Goal: Information Seeking & Learning: Check status

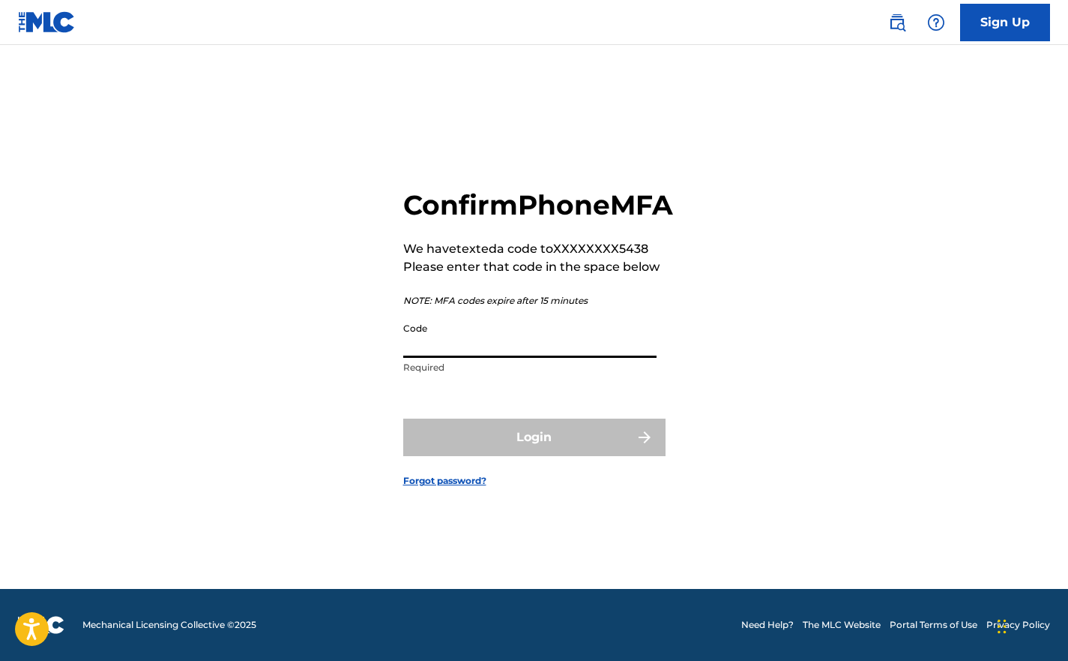
click at [432, 358] on input "Code" at bounding box center [529, 336] width 253 height 43
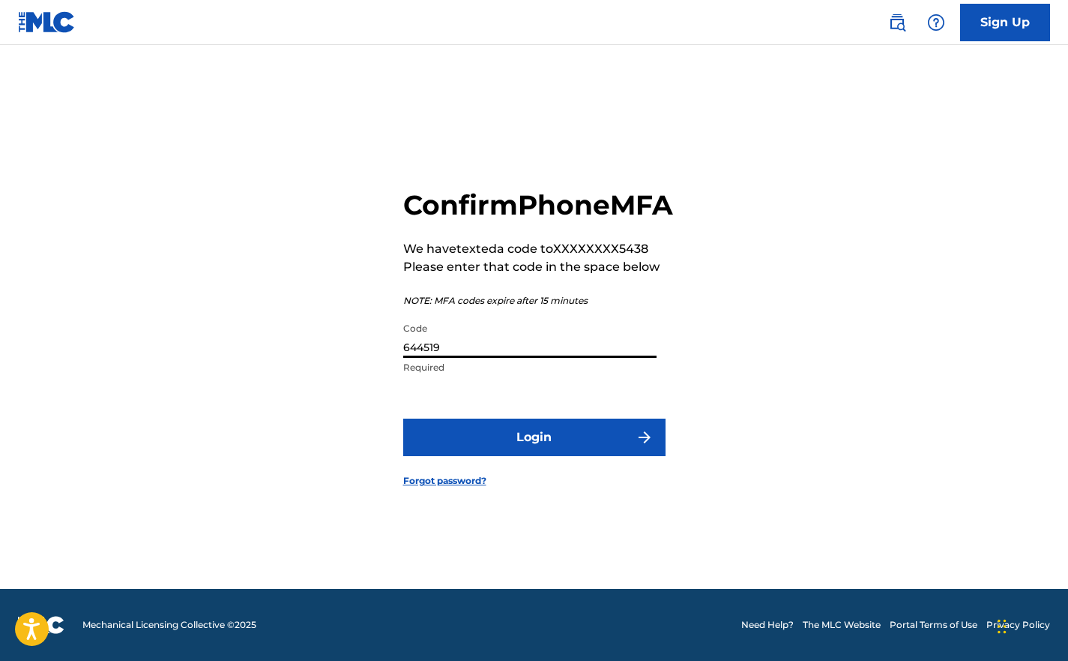
type input "644519"
click at [451, 436] on button "Login" at bounding box center [534, 436] width 262 height 37
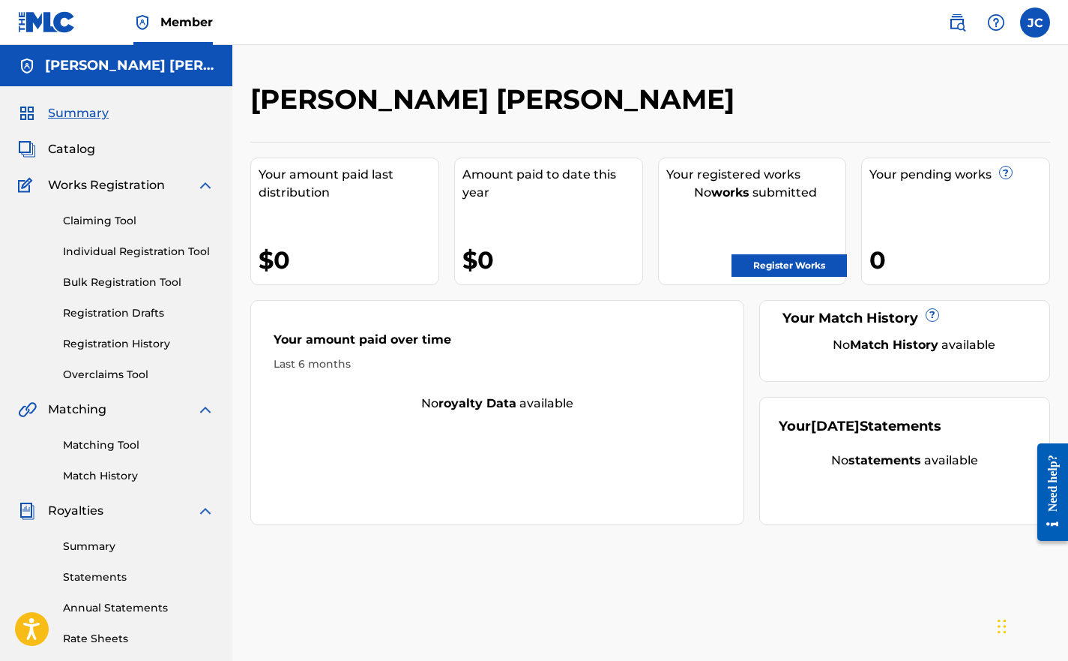
click at [86, 192] on span "Works Registration" at bounding box center [106, 185] width 117 height 18
click at [80, 149] on span "Catalog" at bounding box center [71, 149] width 47 height 18
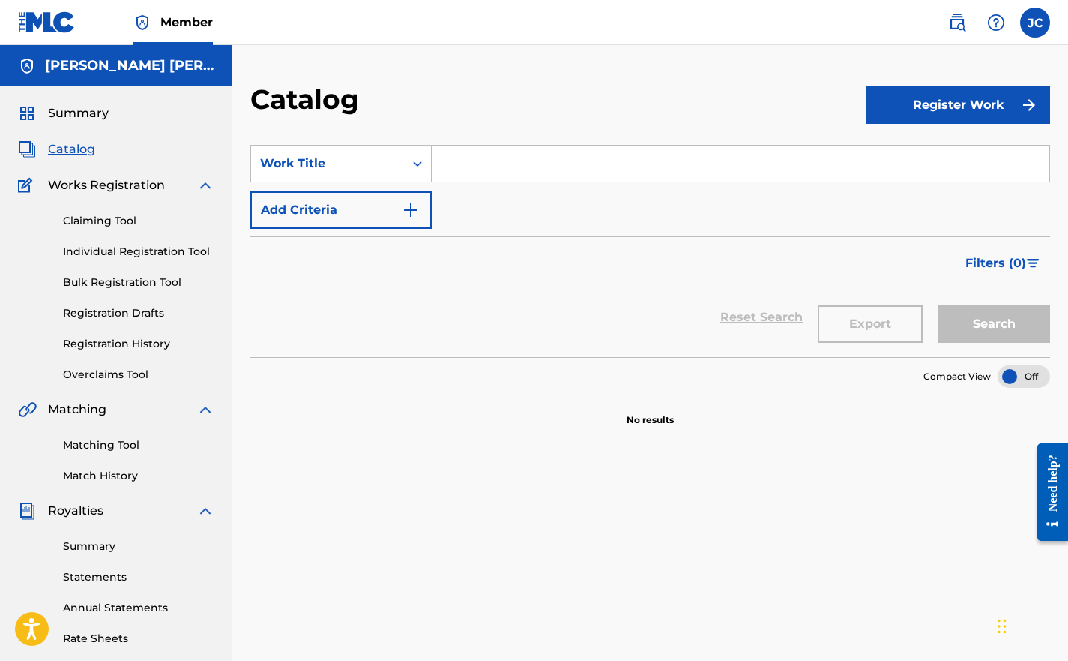
click at [88, 343] on link "Registration History" at bounding box center [138, 344] width 151 height 16
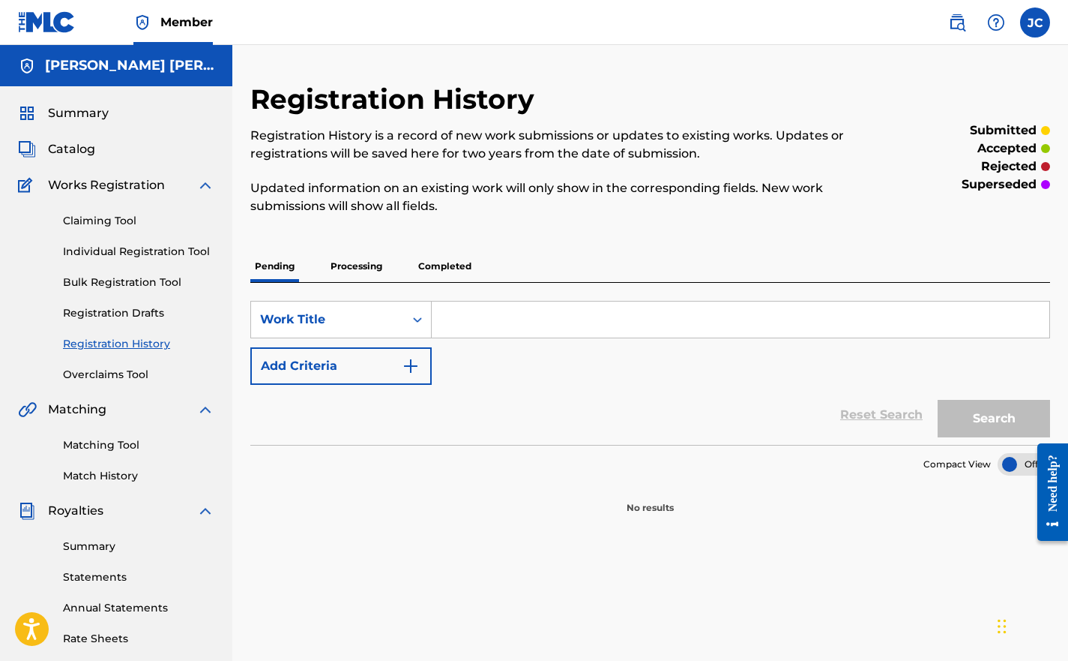
click at [421, 265] on p "Completed" at bounding box center [445, 265] width 62 height 31
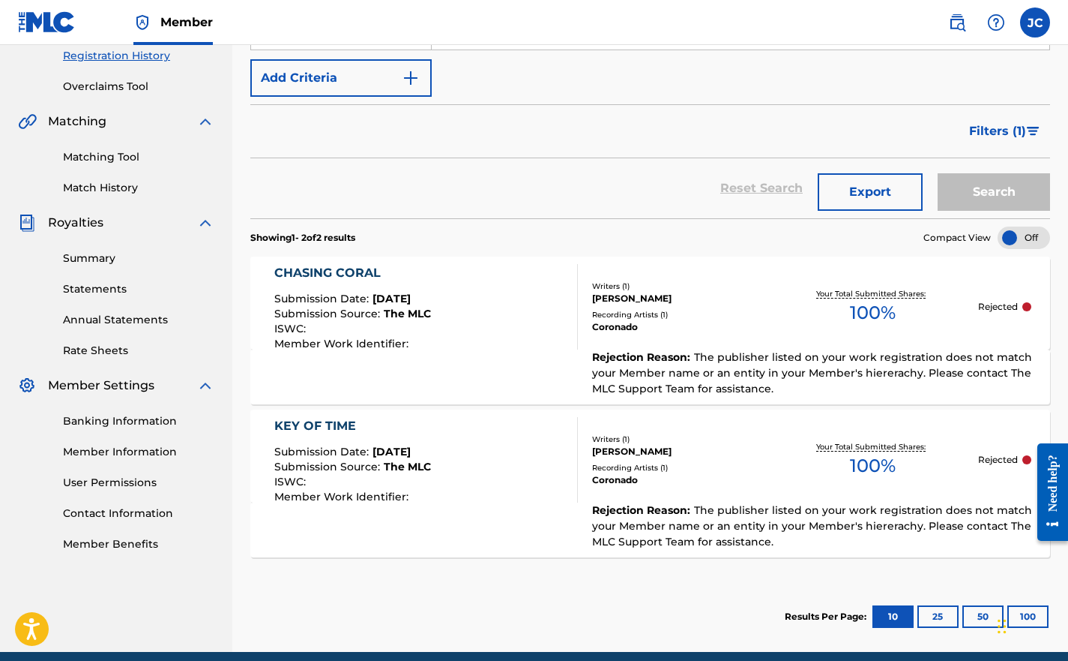
scroll to position [341, 0]
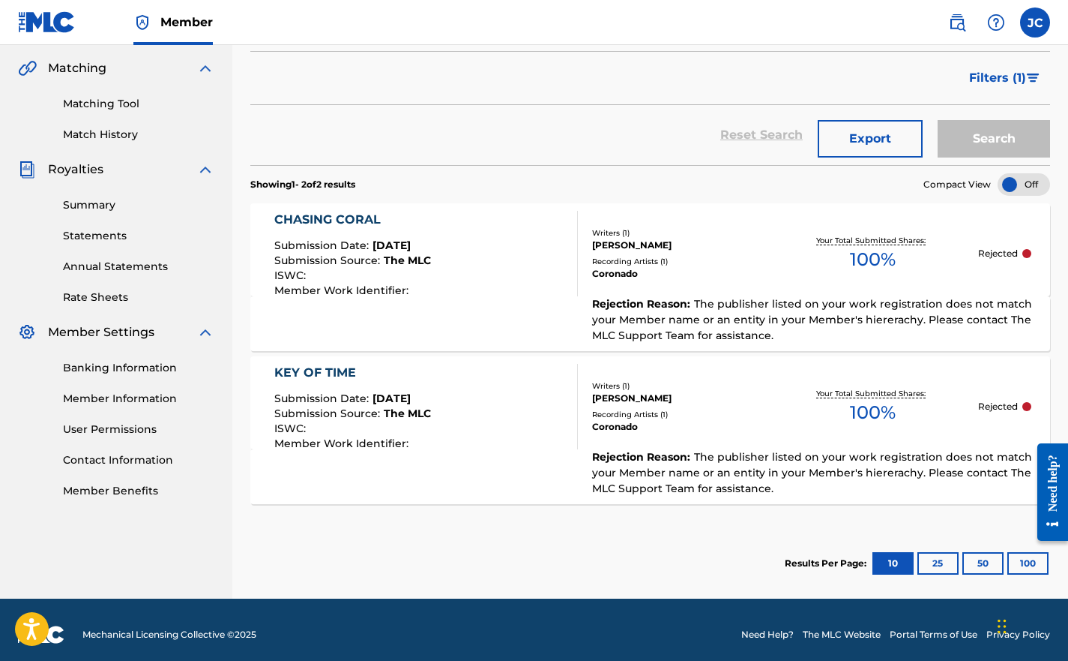
click at [813, 274] on div "Your Total Submitted Shares: 100 %" at bounding box center [873, 254] width 210 height 46
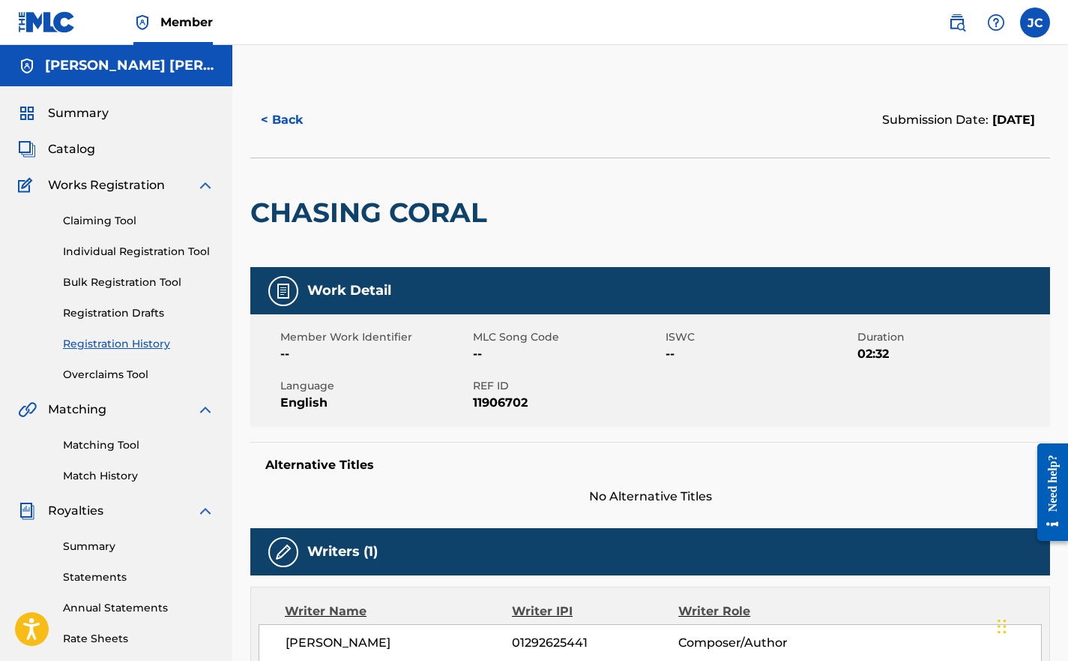
click at [267, 109] on button "< Back" at bounding box center [295, 119] width 90 height 37
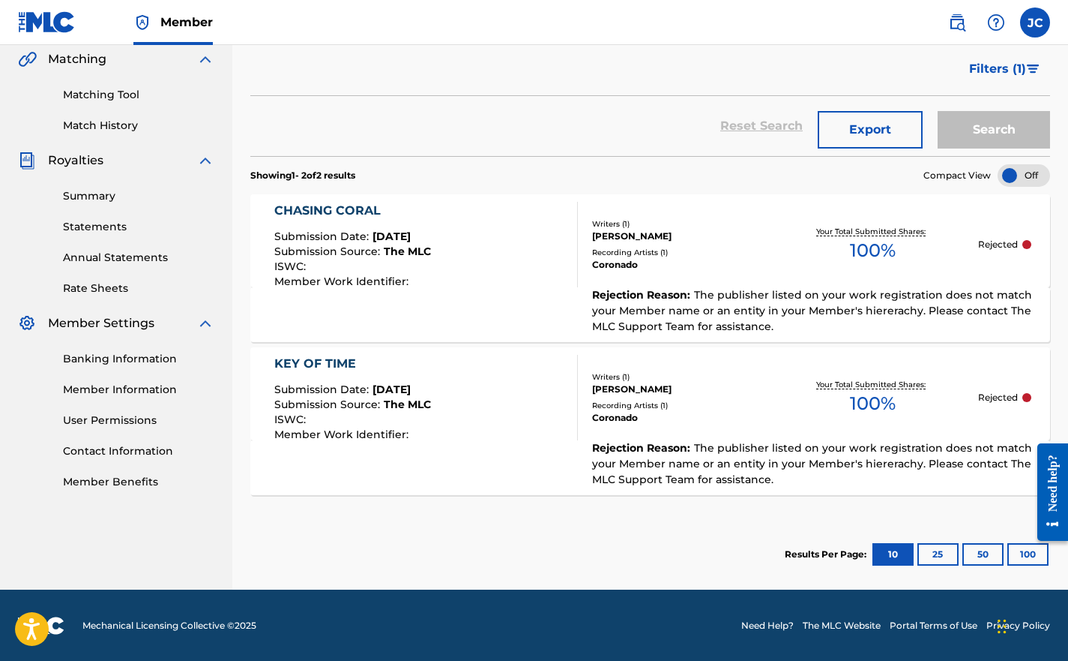
scroll to position [351, 0]
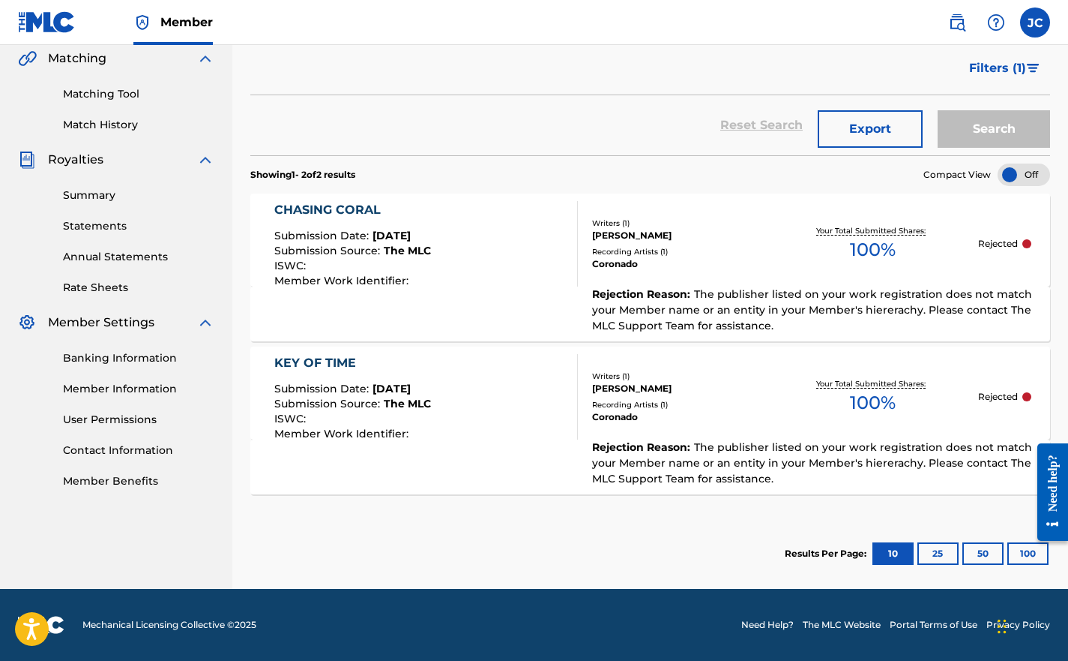
click at [481, 269] on div "CHASING CORAL Submission Date : [DATE] Submission Source : The MLC ISWC : Membe…" at bounding box center [426, 243] width 304 height 85
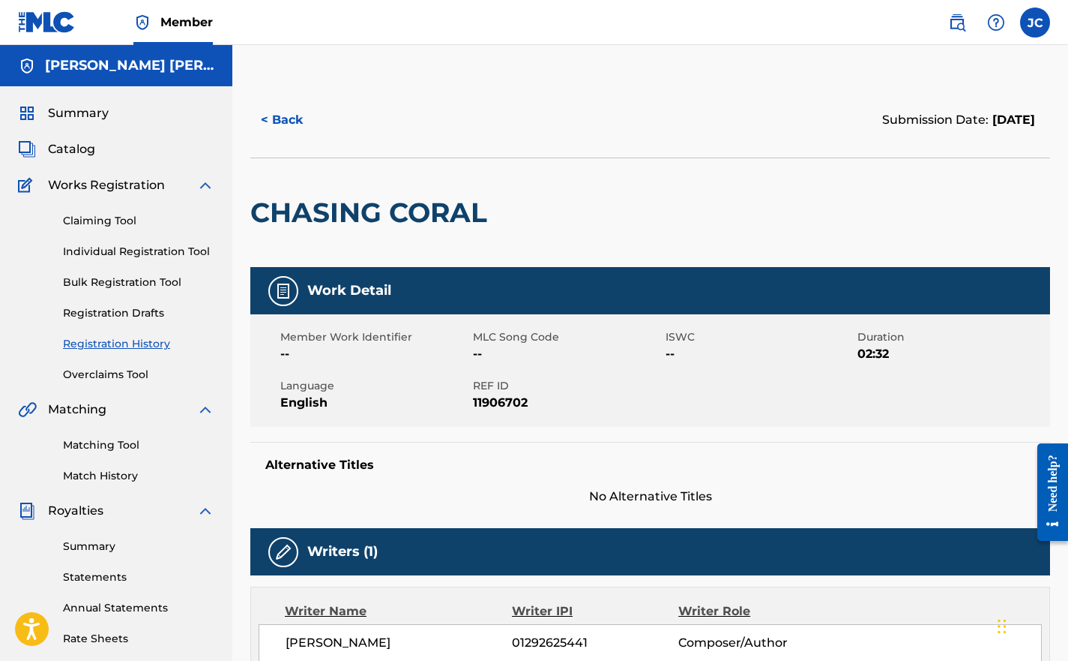
click at [289, 119] on button "< Back" at bounding box center [295, 119] width 90 height 37
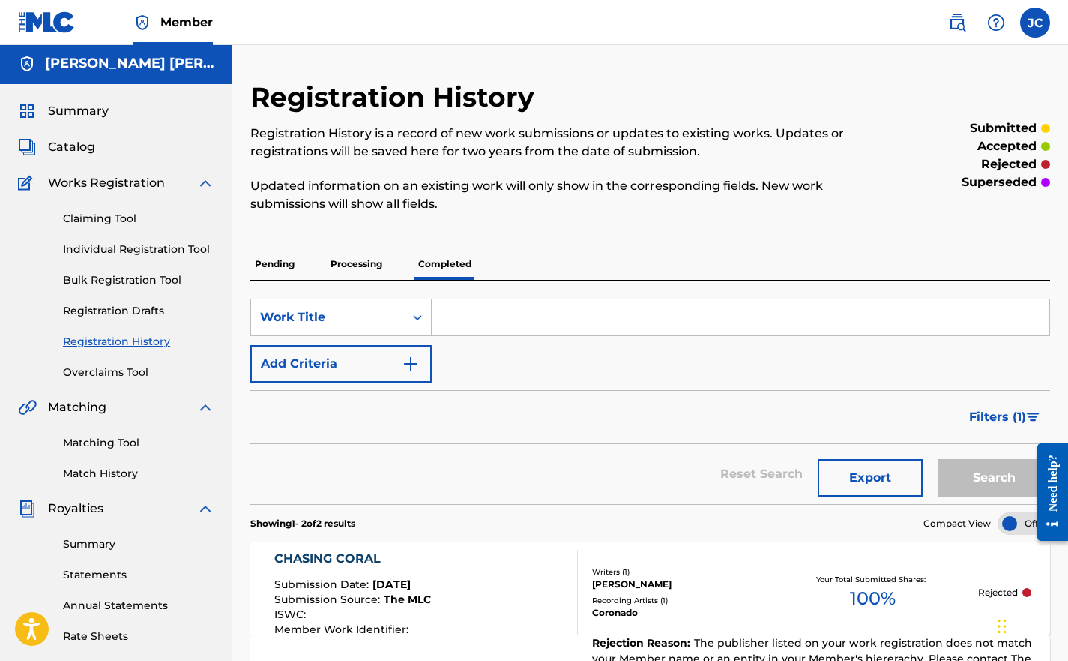
scroll to position [1, 0]
click at [58, 149] on span "Catalog" at bounding box center [71, 148] width 47 height 18
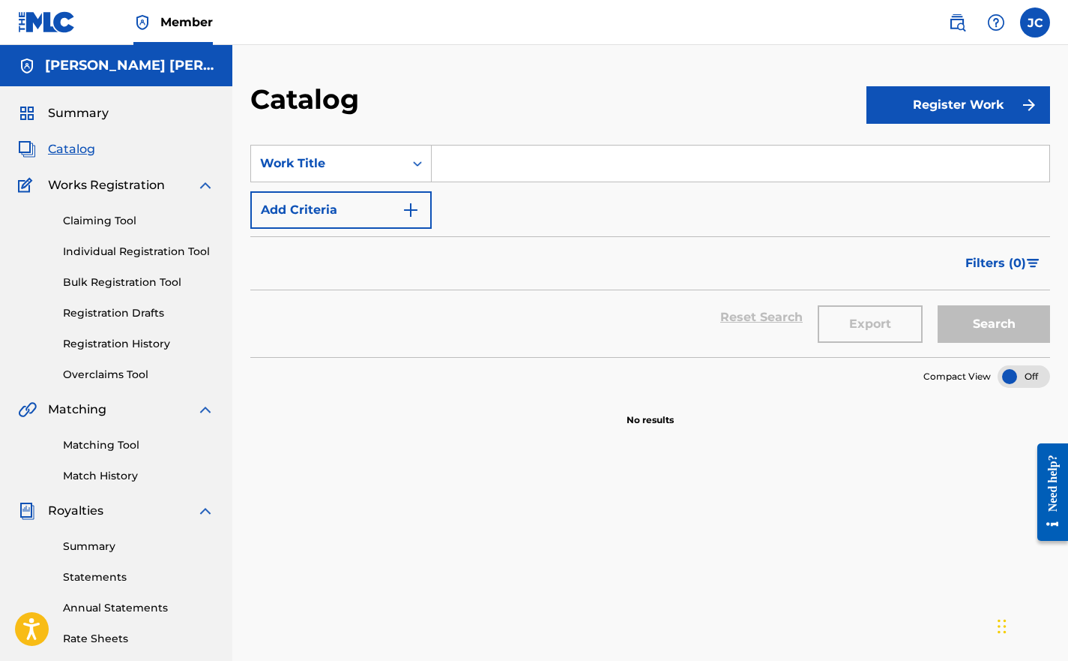
click at [92, 335] on div "Claiming Tool Individual Registration Tool Bulk Registration Tool Registration …" at bounding box center [116, 288] width 196 height 188
click at [94, 342] on link "Registration History" at bounding box center [138, 344] width 151 height 16
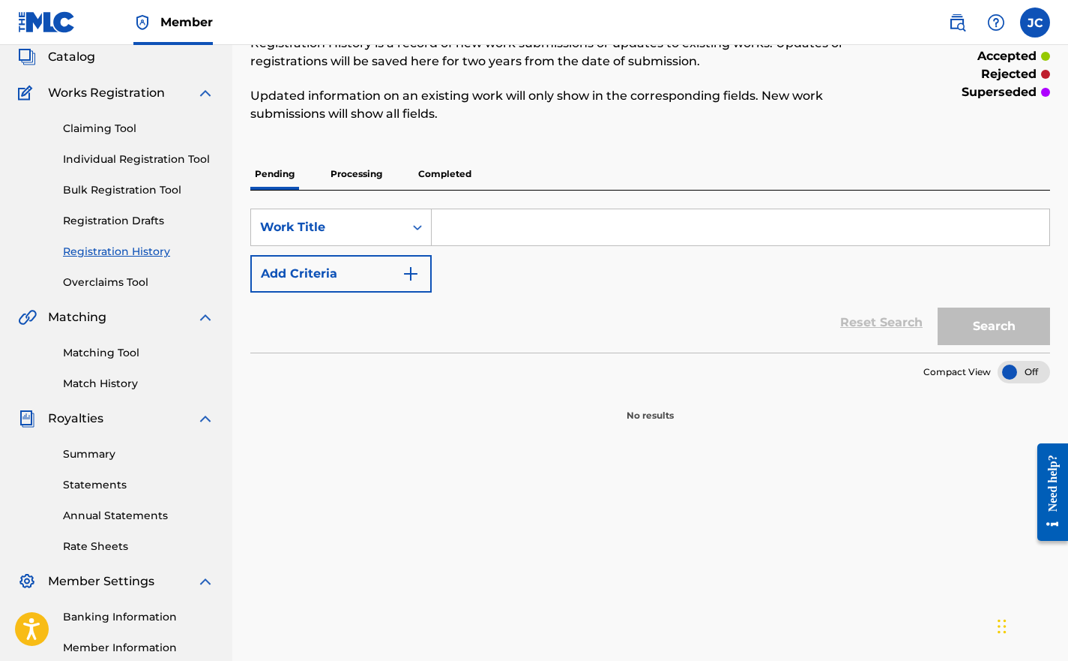
scroll to position [110, 0]
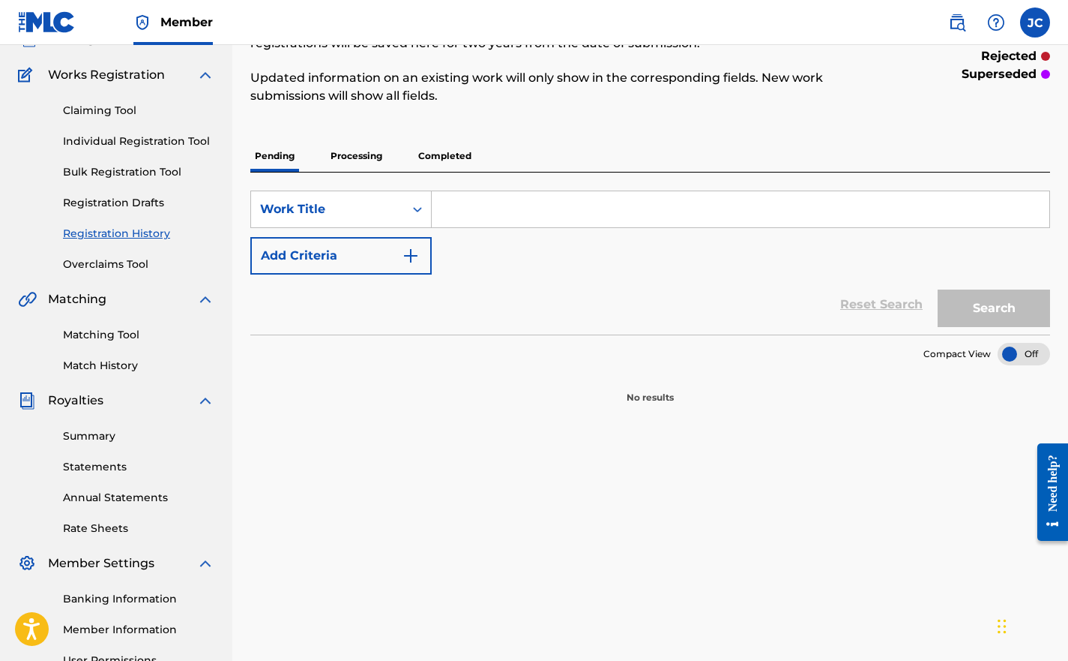
click at [363, 142] on p "Processing" at bounding box center [356, 155] width 61 height 31
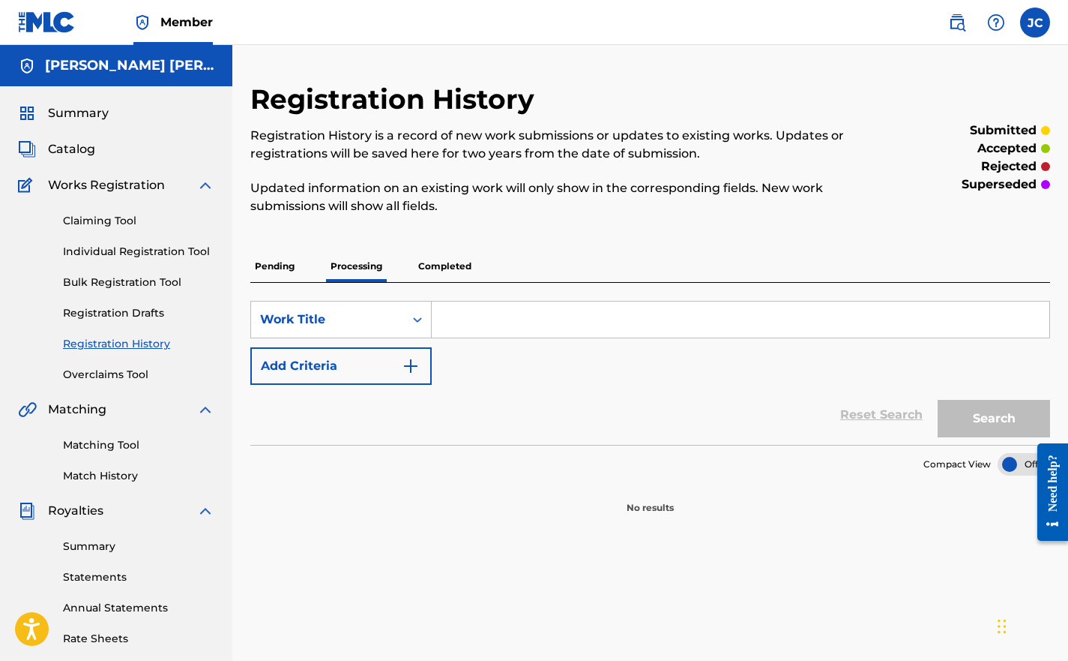
click at [429, 269] on p "Completed" at bounding box center [445, 265] width 62 height 31
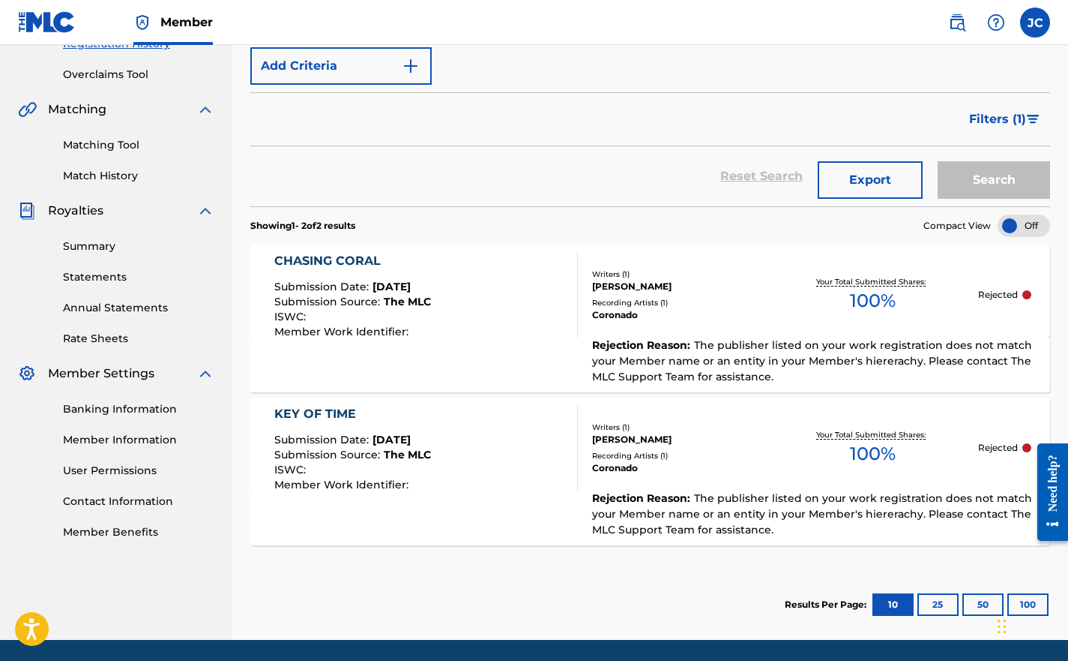
scroll to position [351, 0]
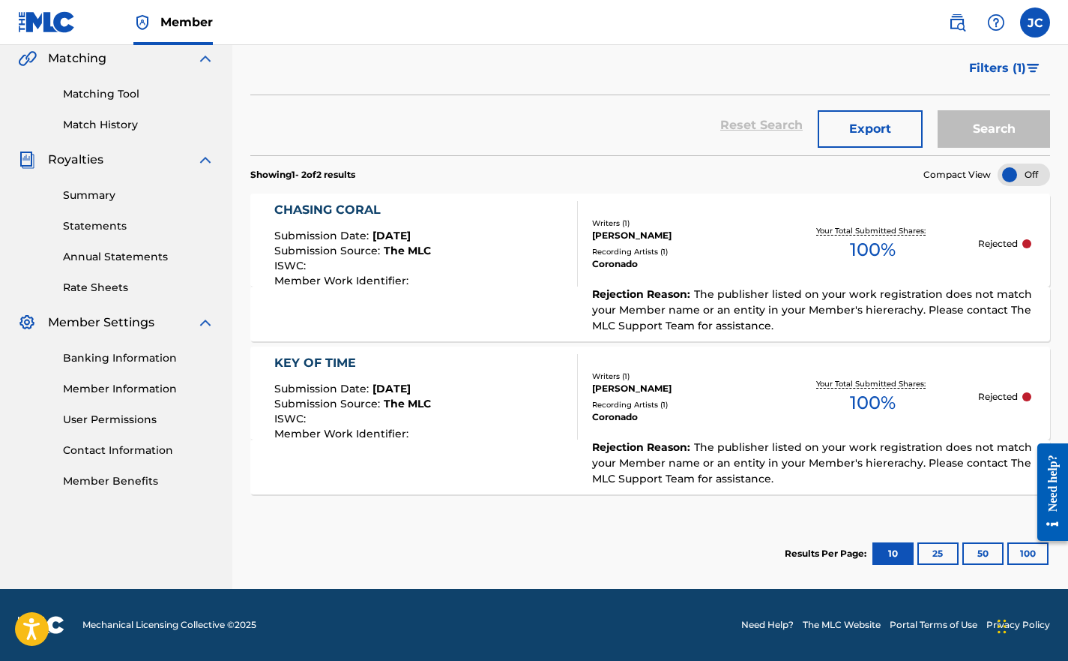
click at [377, 247] on span "Submission Source :" at bounding box center [328, 250] width 109 height 13
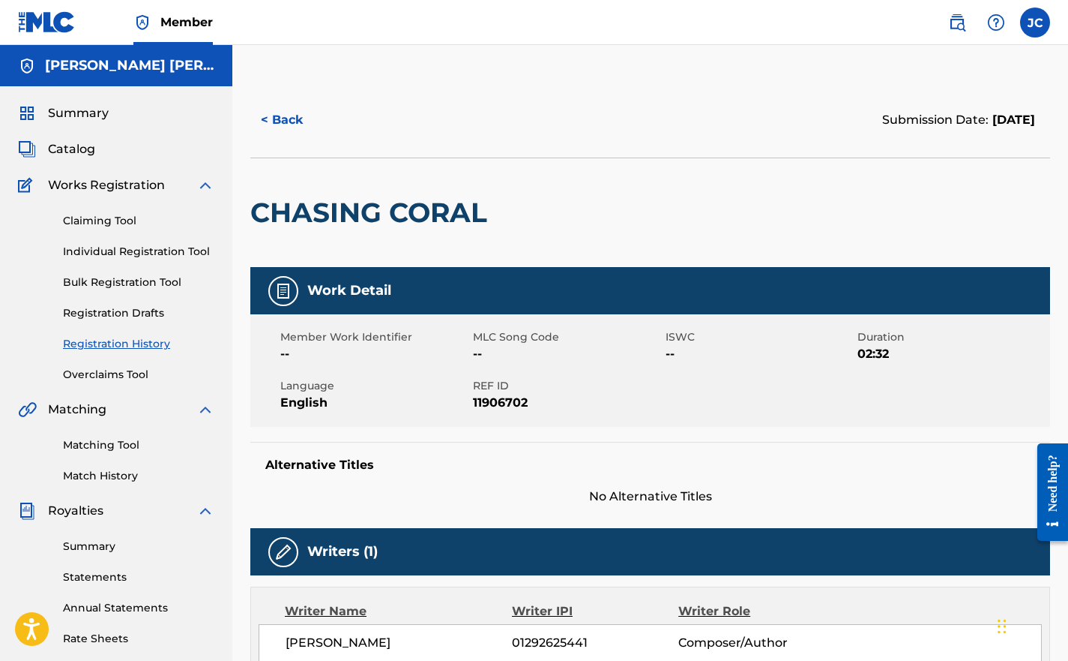
scroll to position [269, 0]
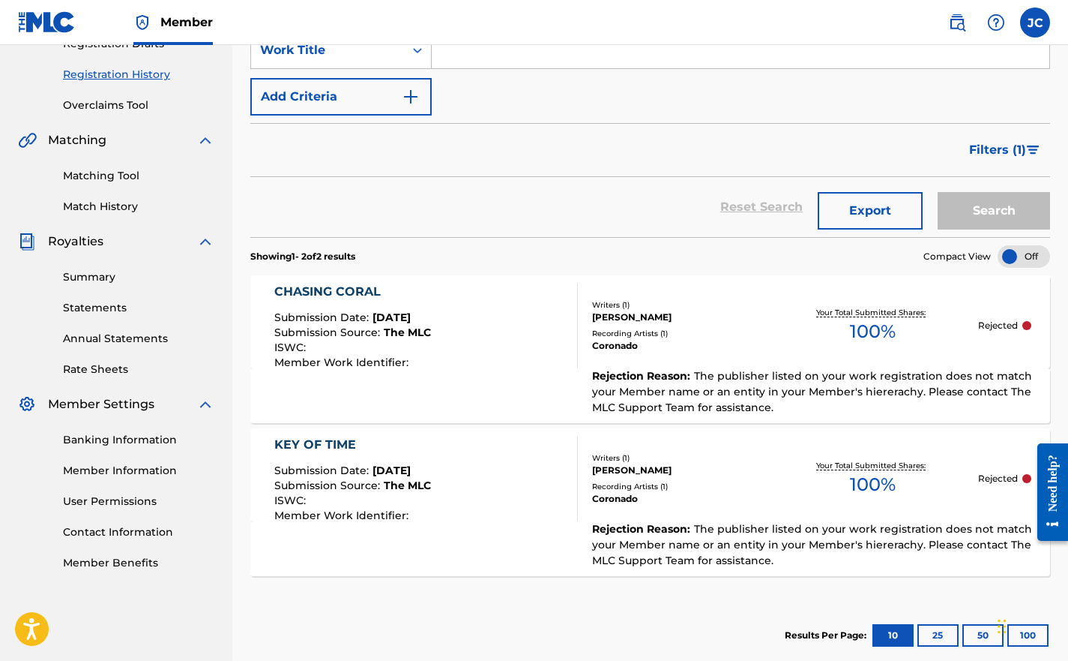
click at [1042, 31] on label at bounding box center [1035, 22] width 30 height 30
click at [1035, 22] on input "[PERSON_NAME] [EMAIL_ADDRESS][DOMAIN_NAME] Notification Preferences Profile Log…" at bounding box center [1035, 22] width 0 height 0
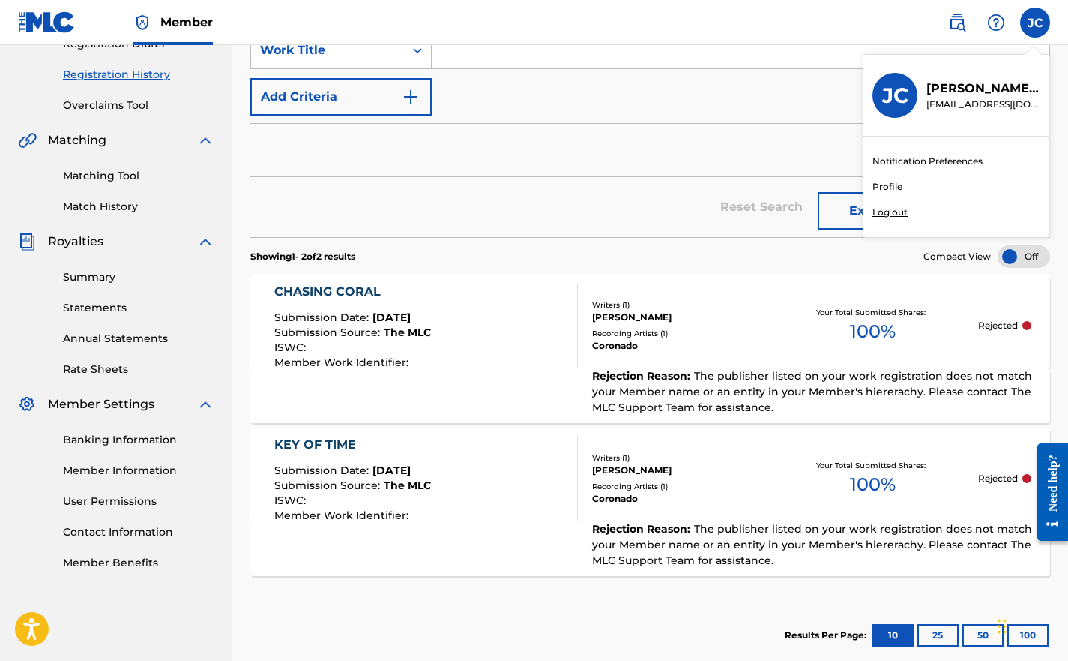
click at [782, 91] on div "SearchWithCriteriad6632631-d891-4ed7-9702-da05ec5f8704 Work Title Add Criteria" at bounding box center [650, 73] width 800 height 84
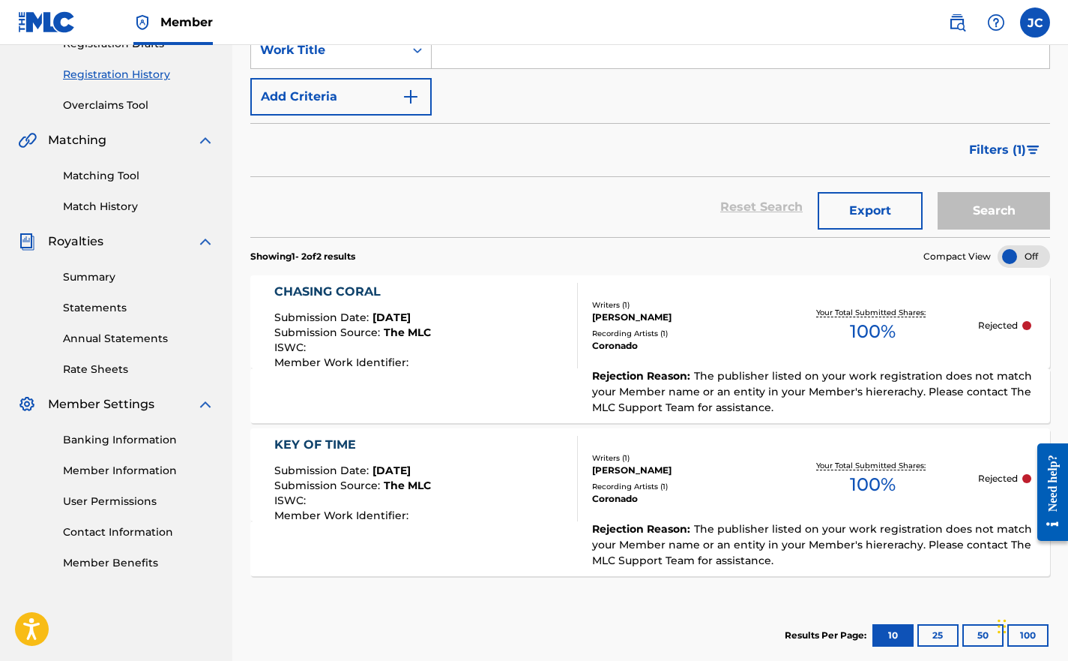
click at [479, 379] on div "Rejection Reason : The publisher listed on your work registration does not matc…" at bounding box center [650, 395] width 800 height 55
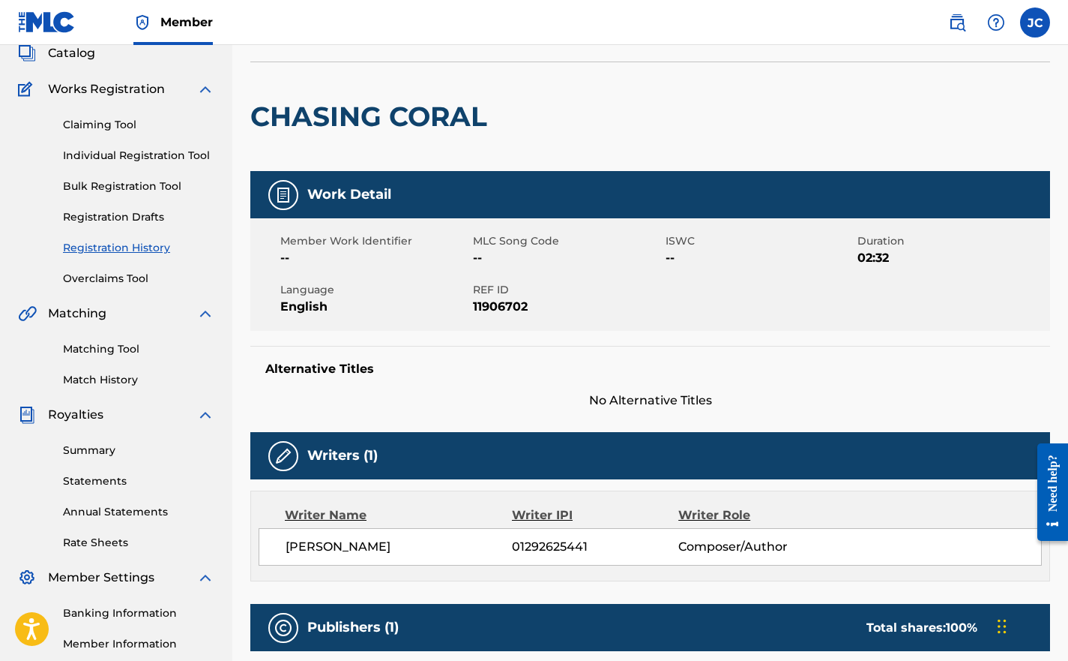
scroll to position [93, 0]
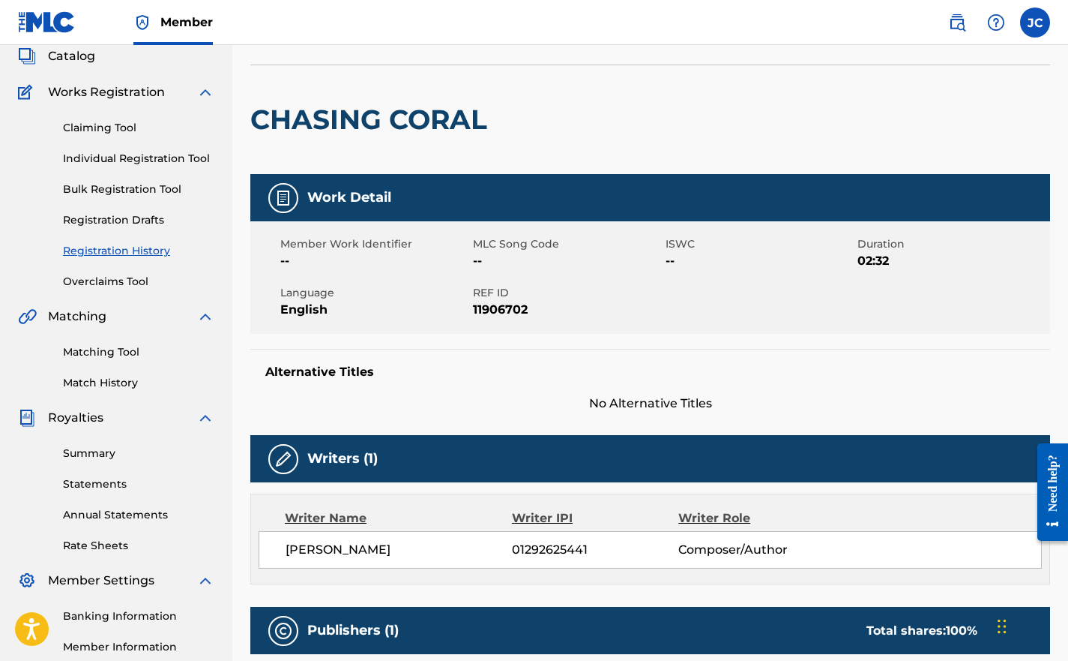
click at [1059, 25] on nav "Member JC [PERSON_NAME] [EMAIL_ADDRESS][DOMAIN_NAME] Notification Preferences P…" at bounding box center [534, 22] width 1068 height 45
click at [1038, 22] on label at bounding box center [1035, 22] width 30 height 30
click at [1035, 22] on input "[PERSON_NAME] [EMAIL_ADDRESS][DOMAIN_NAME] Notification Preferences Profile Log…" at bounding box center [1035, 22] width 0 height 0
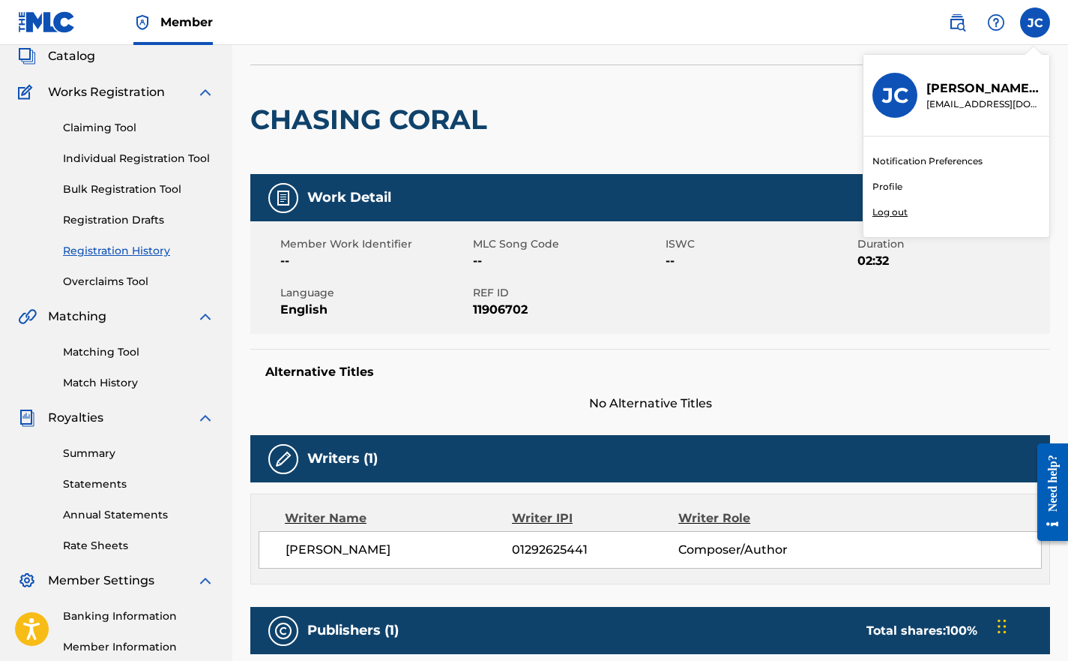
click at [888, 109] on div "JC" at bounding box center [895, 95] width 45 height 45
click at [1035, 22] on input "[PERSON_NAME] [EMAIL_ADDRESS][DOMAIN_NAME] Notification Preferences Profile Log…" at bounding box center [1035, 22] width 0 height 0
click at [960, 90] on p "[PERSON_NAME]" at bounding box center [984, 88] width 114 height 18
click at [1035, 22] on input "[PERSON_NAME] [EMAIL_ADDRESS][DOMAIN_NAME] Notification Preferences Profile Log…" at bounding box center [1035, 22] width 0 height 0
click at [938, 85] on p "[PERSON_NAME]" at bounding box center [984, 88] width 114 height 18
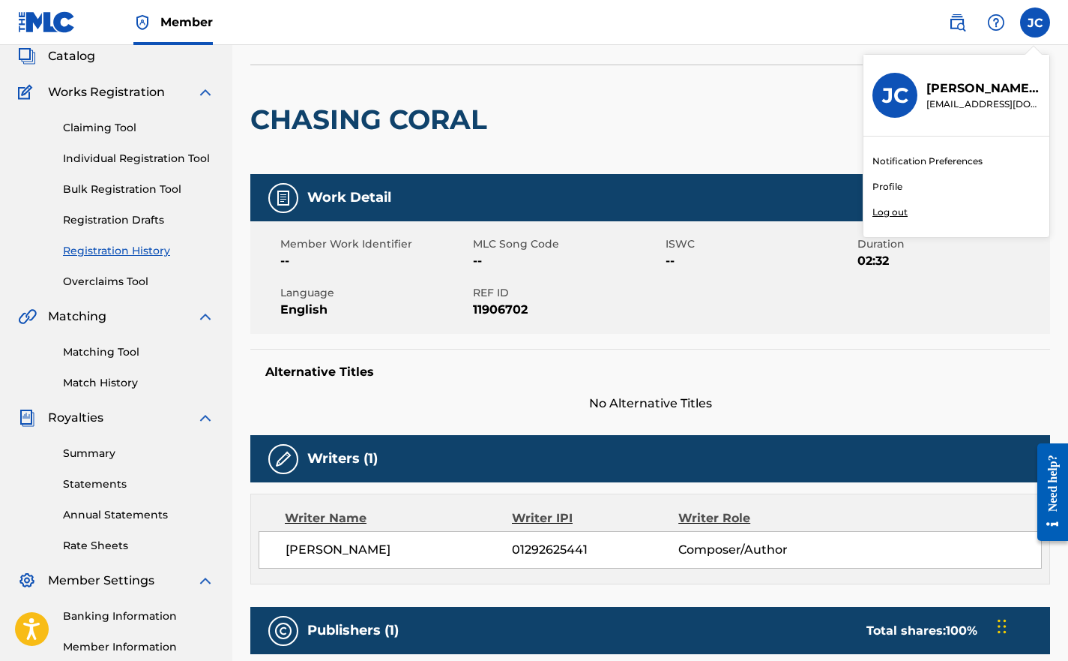
click at [1035, 22] on input "[PERSON_NAME] [EMAIL_ADDRESS][DOMAIN_NAME] Notification Preferences Profile Log…" at bounding box center [1035, 22] width 0 height 0
click at [885, 182] on link "Profile" at bounding box center [888, 186] width 30 height 13
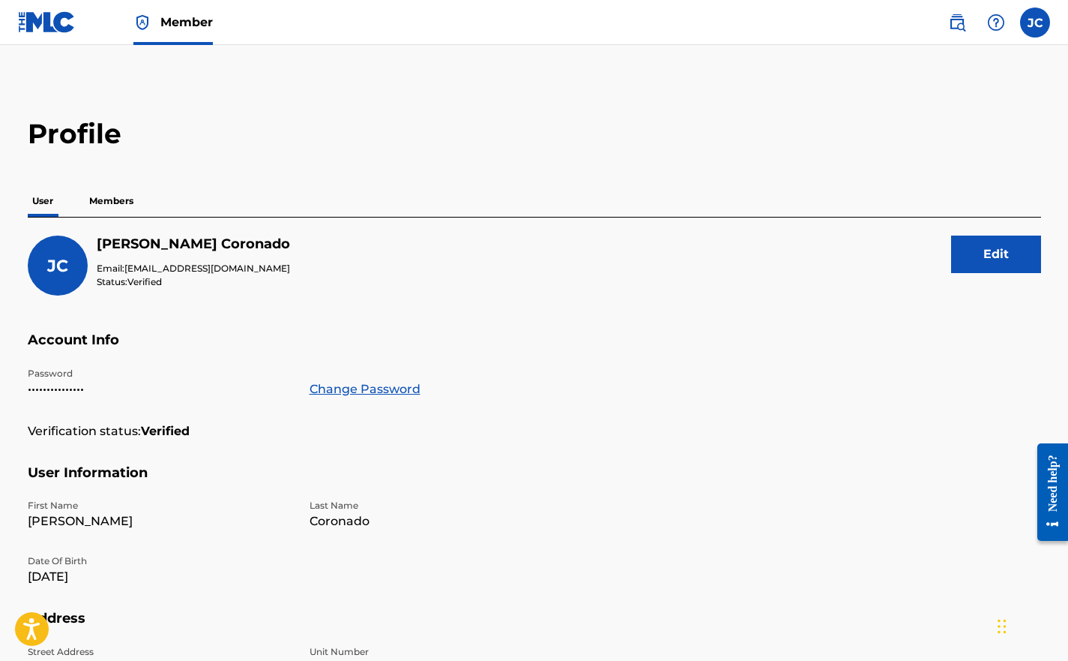
click at [139, 247] on h5 "[PERSON_NAME]" at bounding box center [193, 243] width 193 height 17
click at [96, 196] on p "Members" at bounding box center [111, 200] width 53 height 31
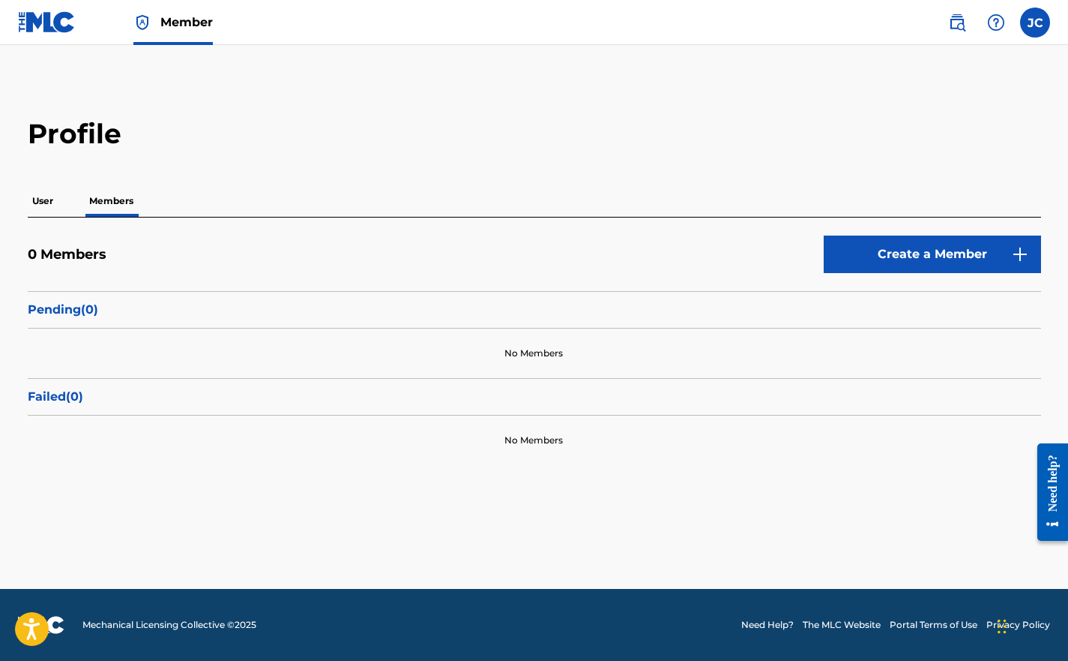
click at [48, 196] on p "User" at bounding box center [43, 200] width 30 height 31
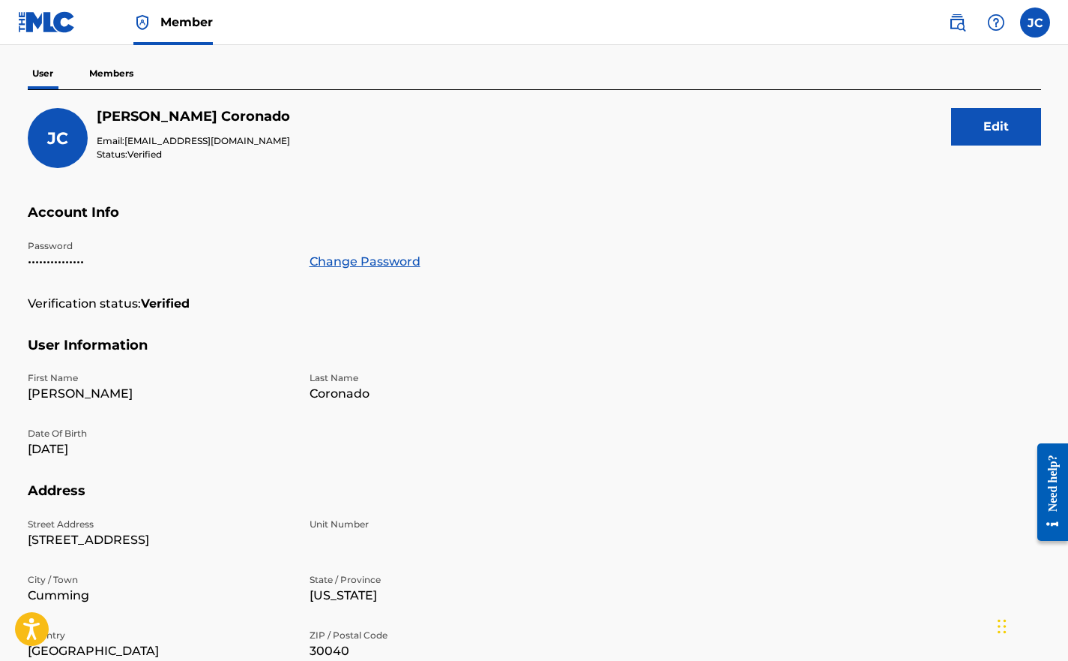
click at [123, 433] on p "Date Of Birth" at bounding box center [160, 433] width 264 height 13
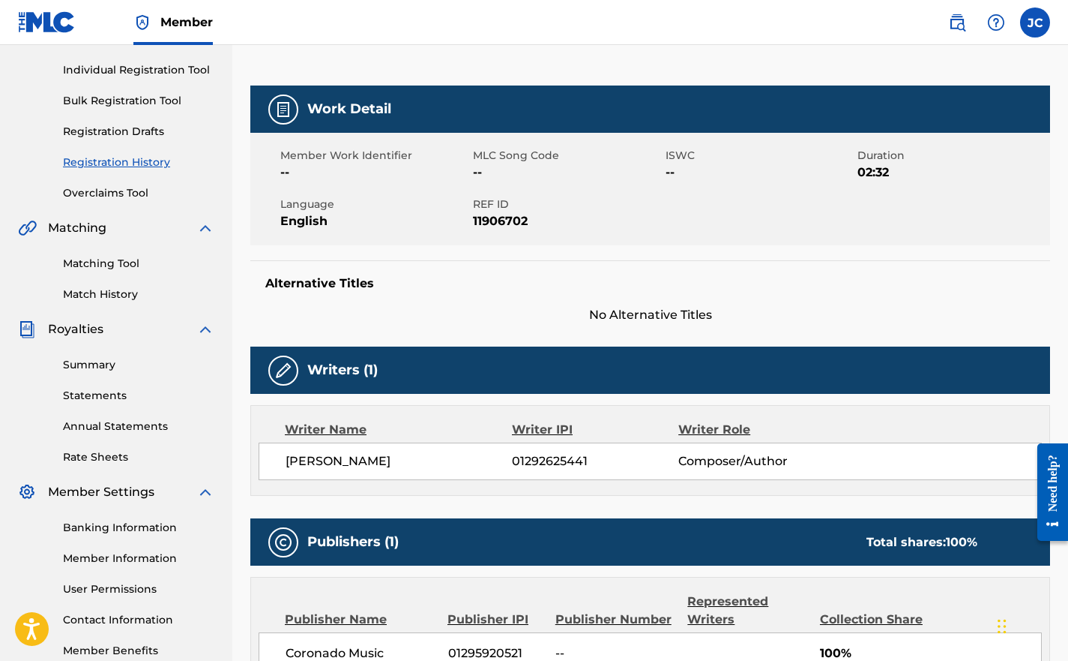
scroll to position [181, 0]
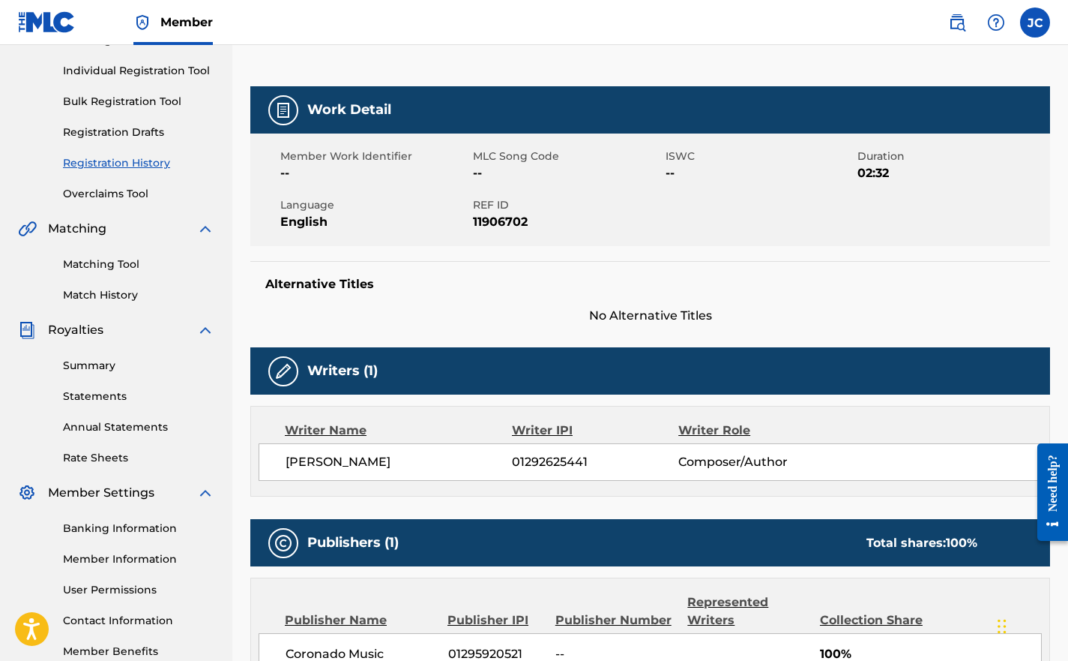
click at [107, 161] on link "Registration History" at bounding box center [138, 163] width 151 height 16
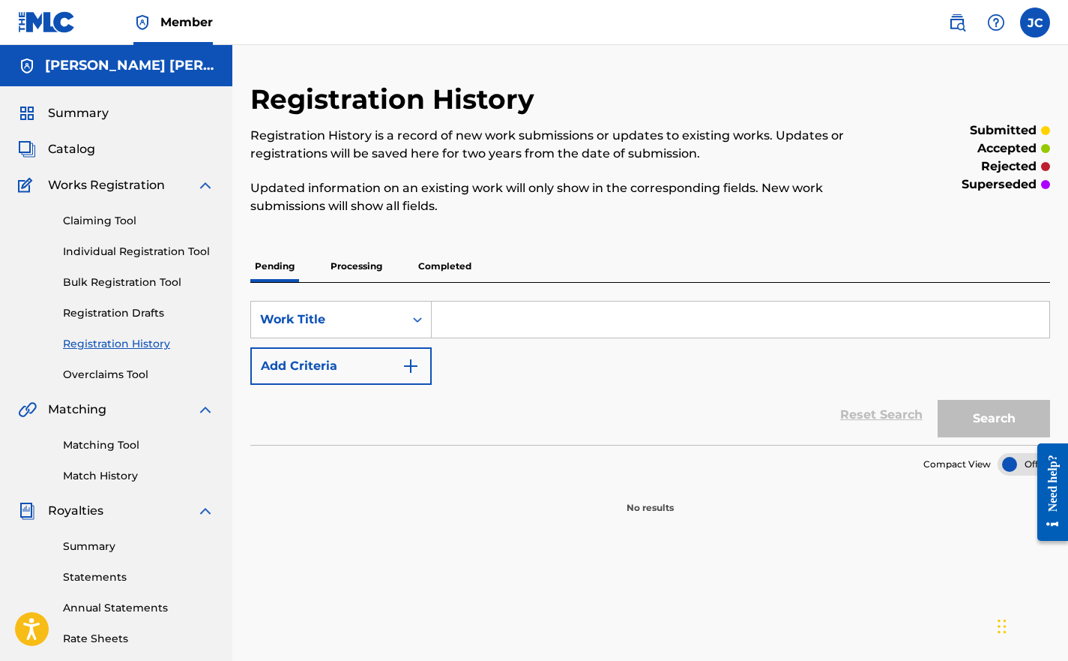
click at [458, 273] on p "Completed" at bounding box center [445, 265] width 62 height 31
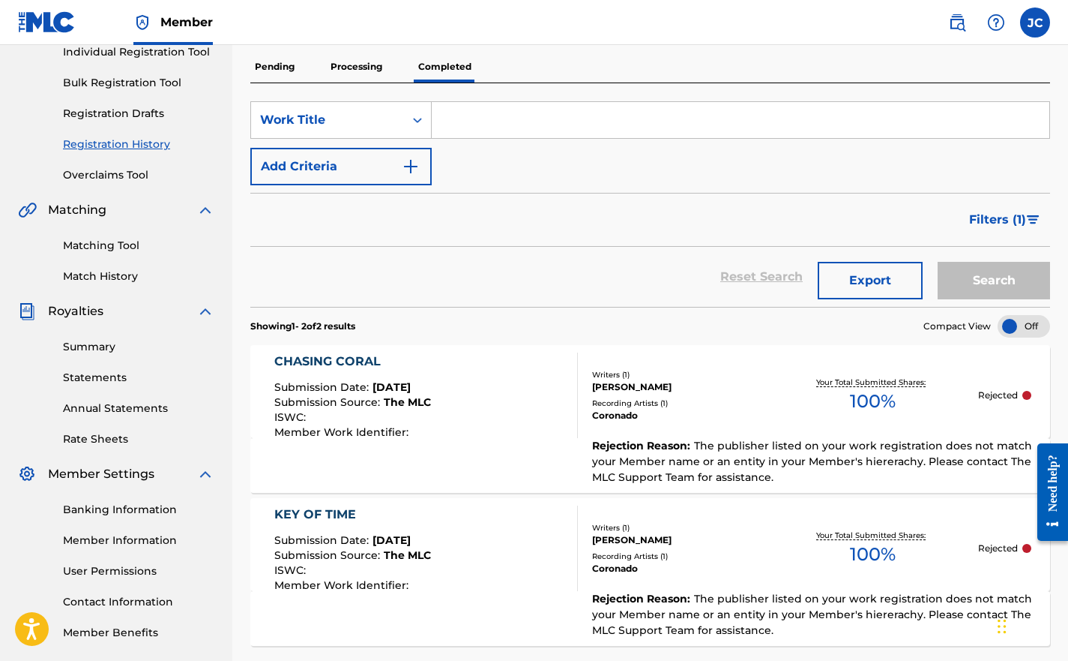
scroll to position [204, 0]
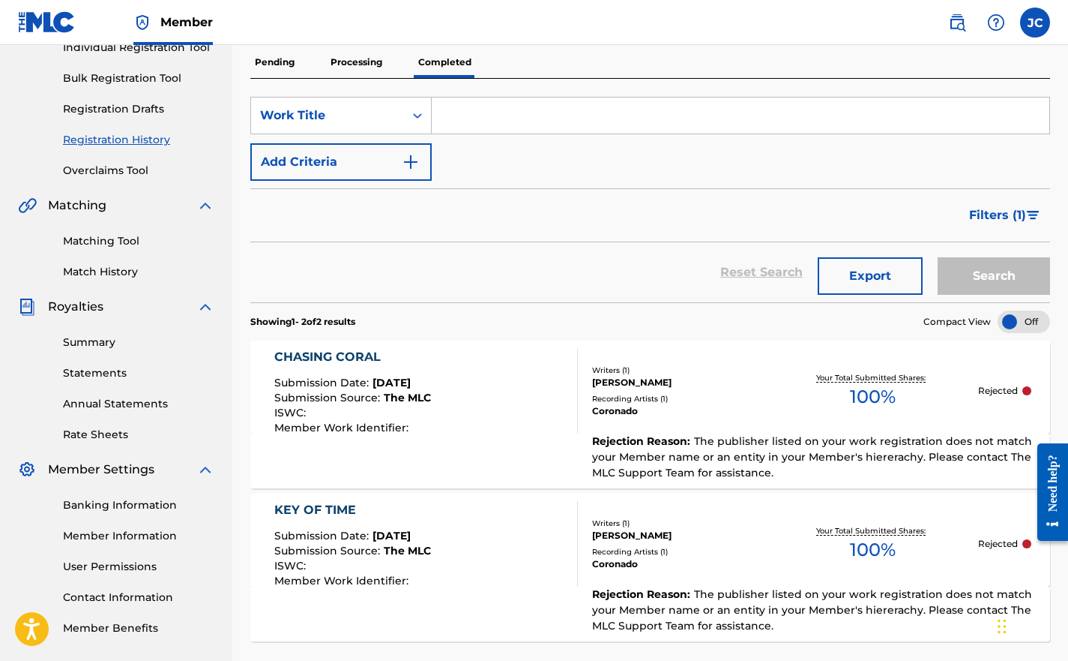
drag, startPoint x: 603, startPoint y: 431, endPoint x: 535, endPoint y: 340, distance: 113.5
click at [535, 340] on div "CHASING CORAL Submission Date : [DATE] Submission Source : The MLC ISWC : Membe…" at bounding box center [650, 386] width 800 height 93
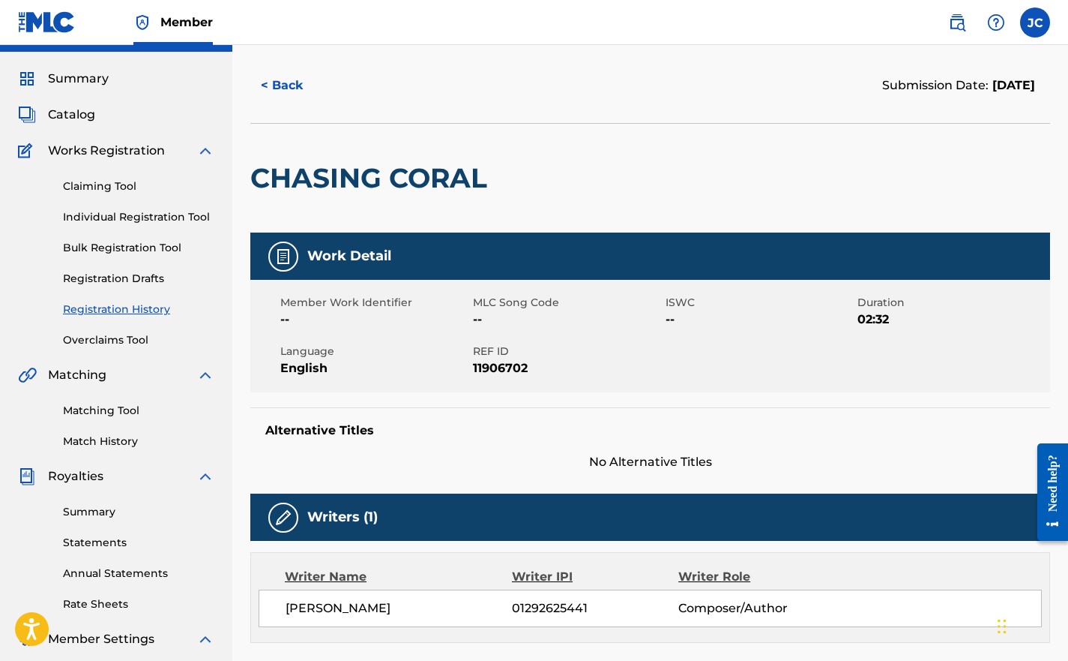
scroll to position [36, 0]
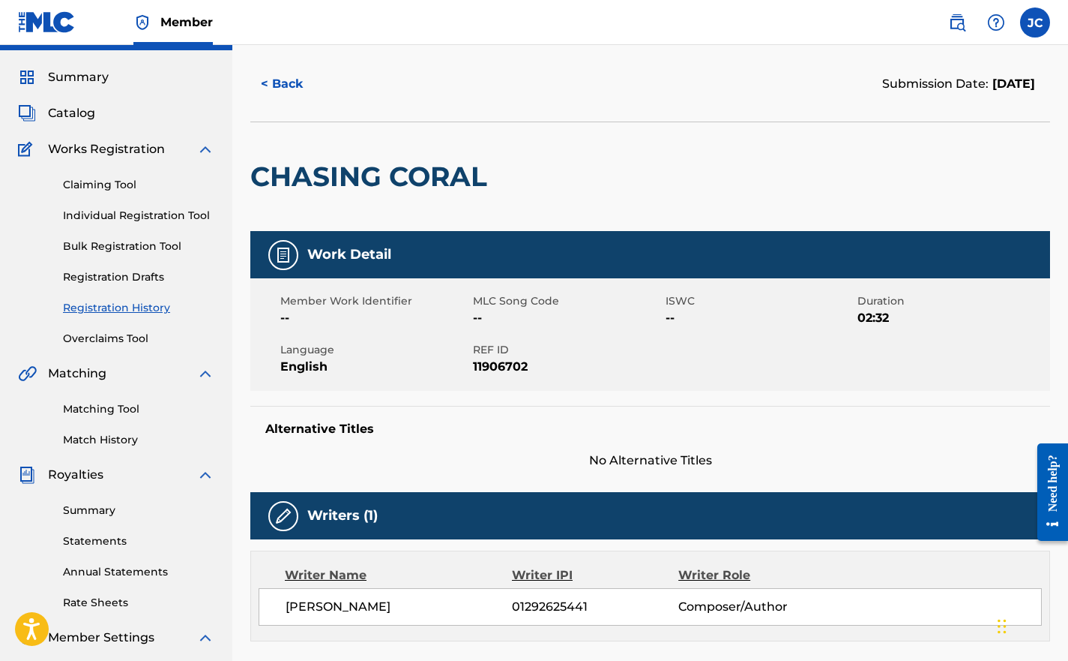
click at [94, 279] on link "Registration Drafts" at bounding box center [138, 277] width 151 height 16
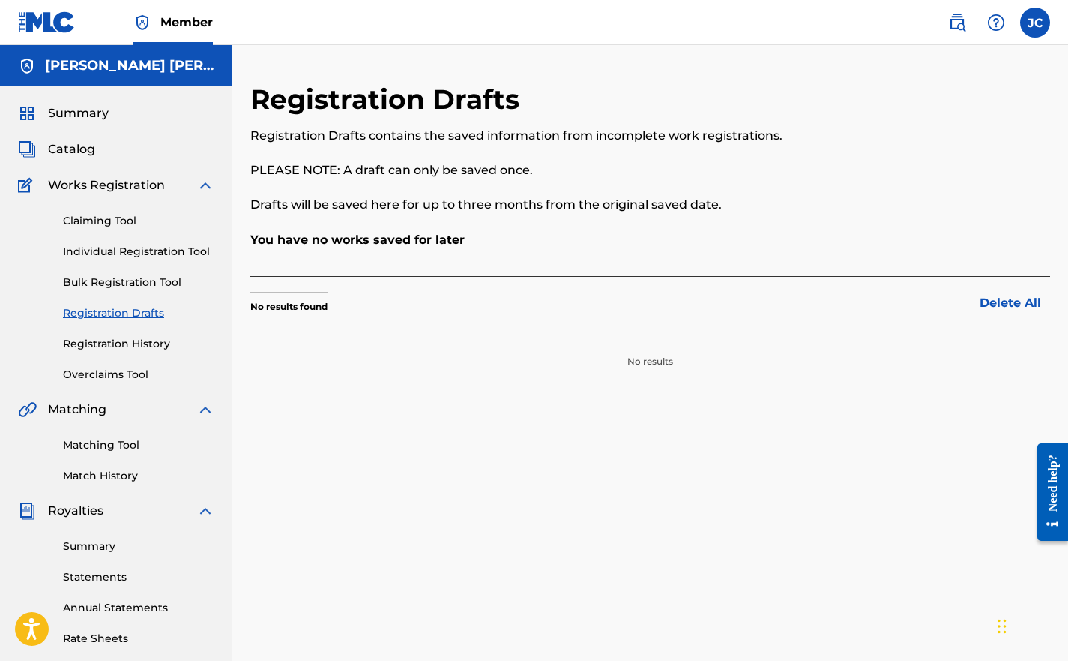
click at [105, 344] on link "Registration History" at bounding box center [138, 344] width 151 height 16
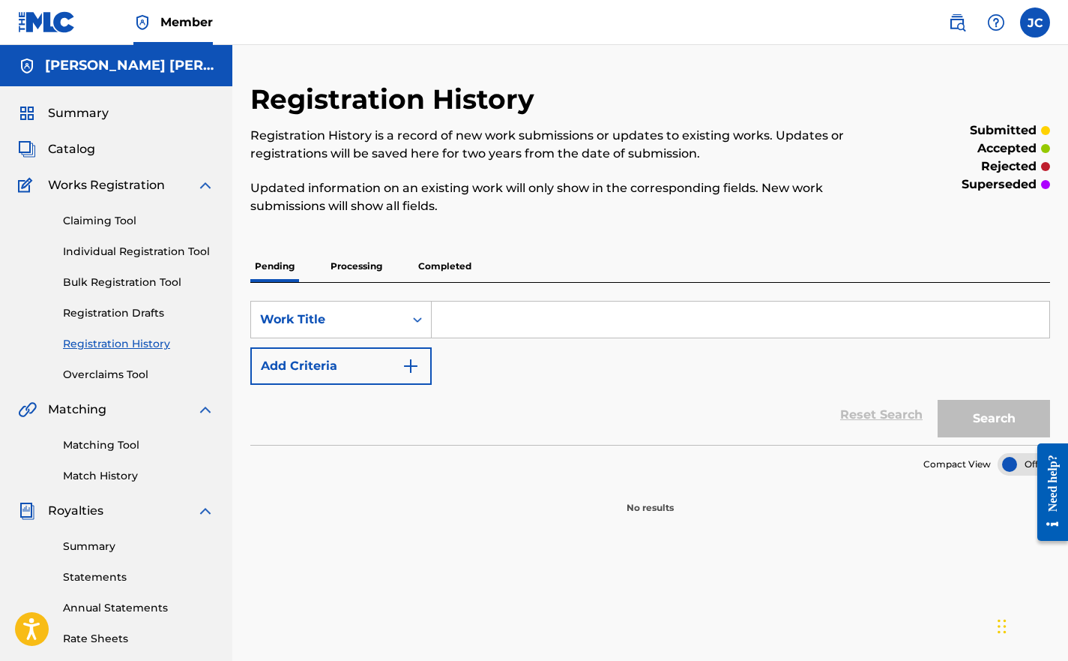
click at [427, 274] on p "Completed" at bounding box center [445, 265] width 62 height 31
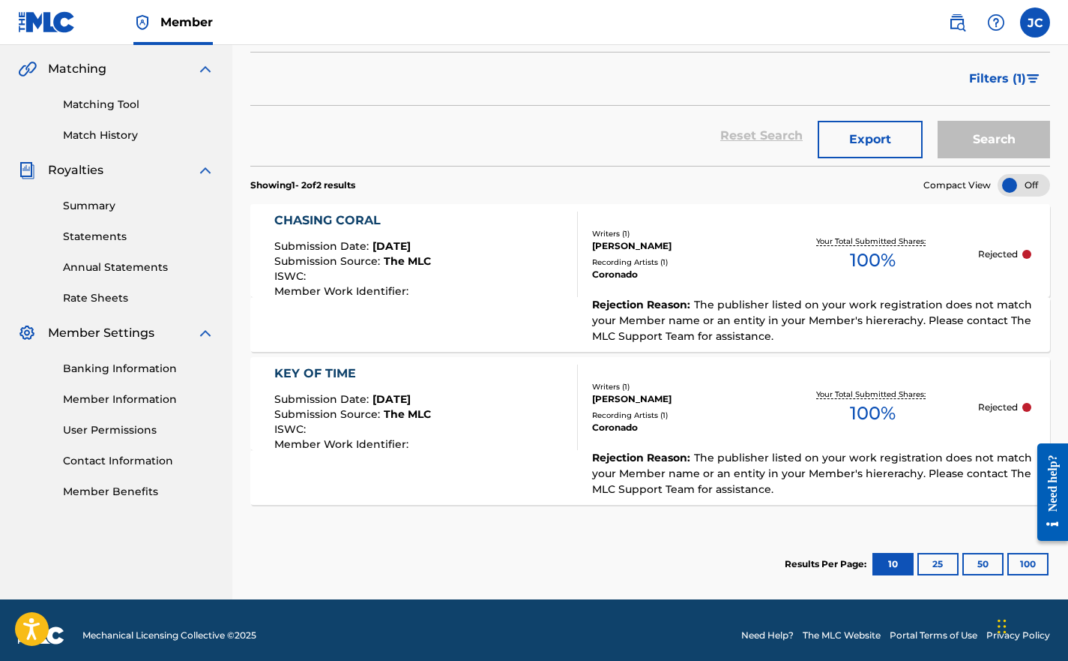
scroll to position [351, 0]
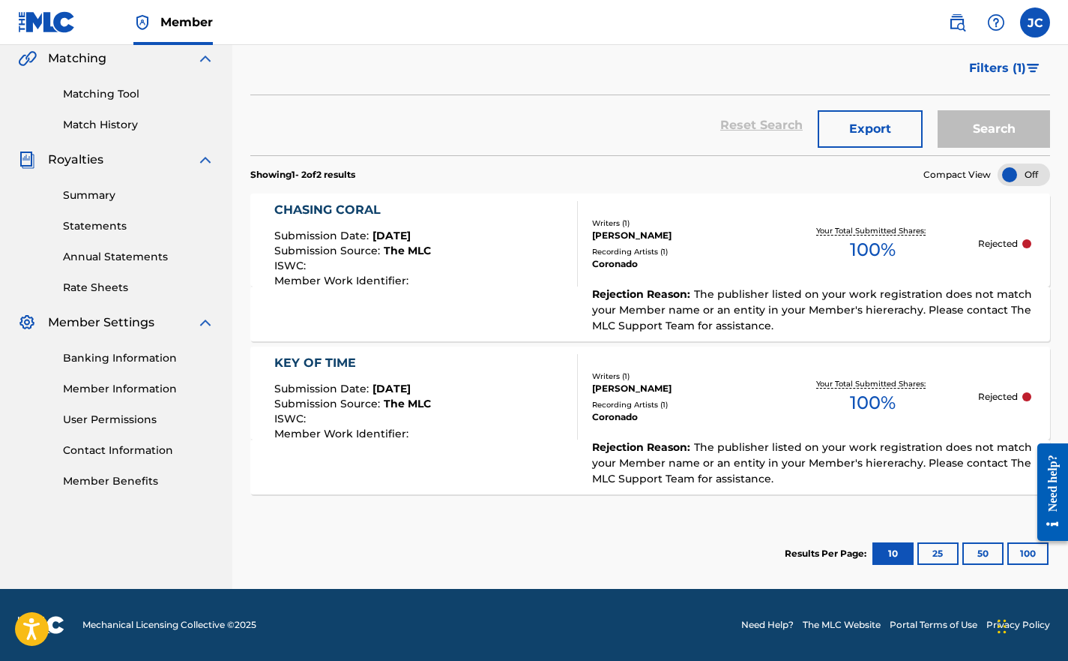
click at [1002, 169] on div at bounding box center [1024, 174] width 52 height 22
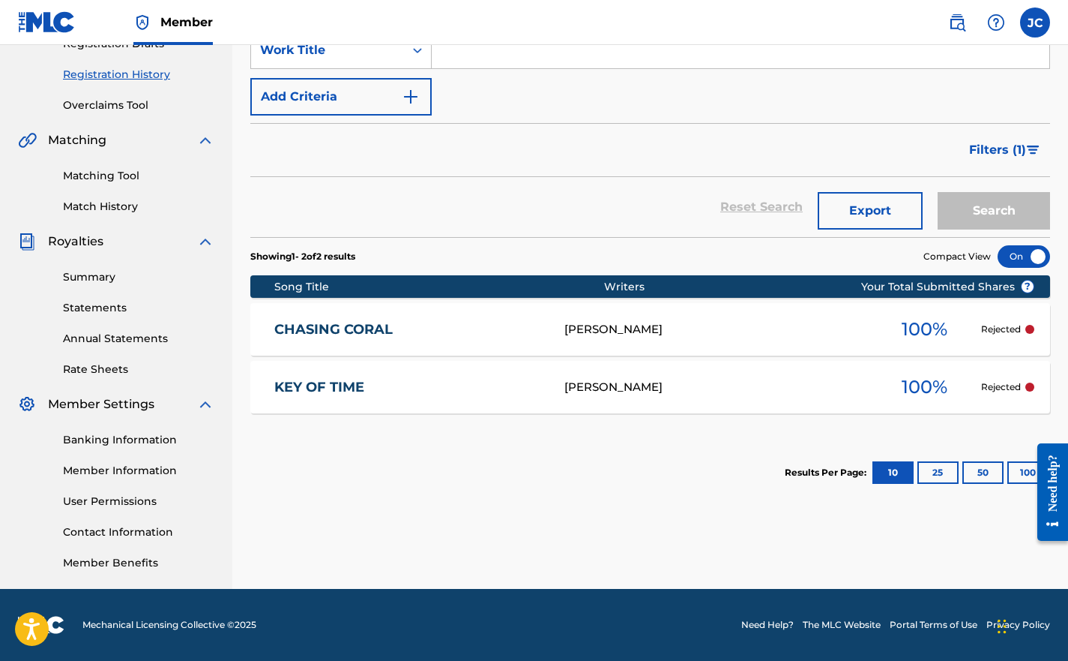
scroll to position [269, 0]
click at [983, 154] on span "Filters ( 1 )" at bounding box center [997, 150] width 57 height 18
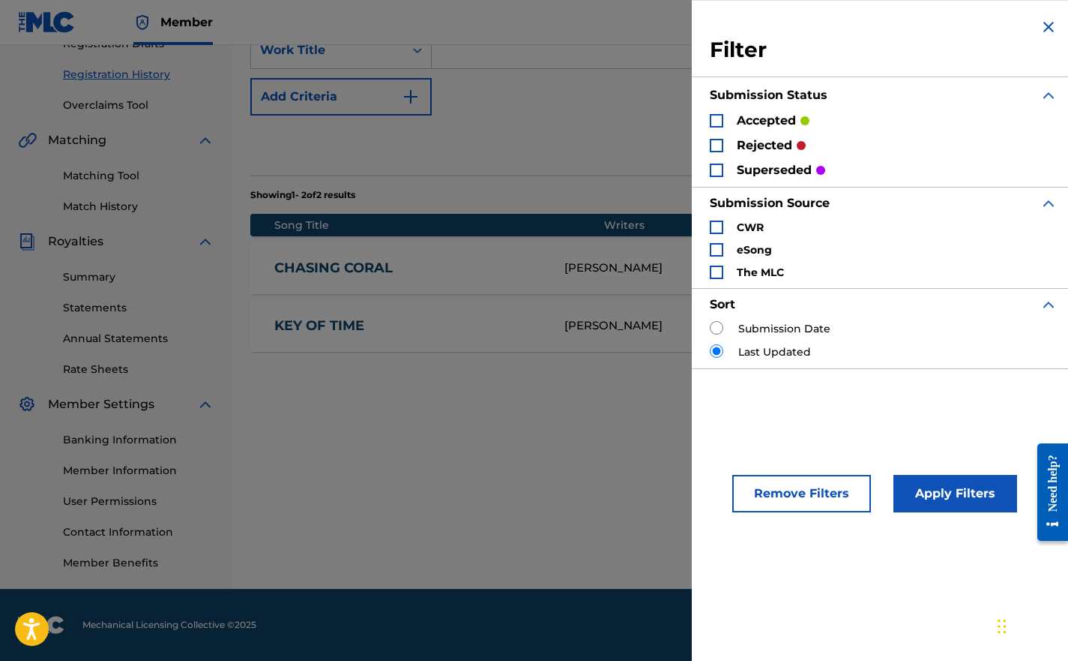
click at [1042, 22] on img "Search Form" at bounding box center [1049, 27] width 18 height 18
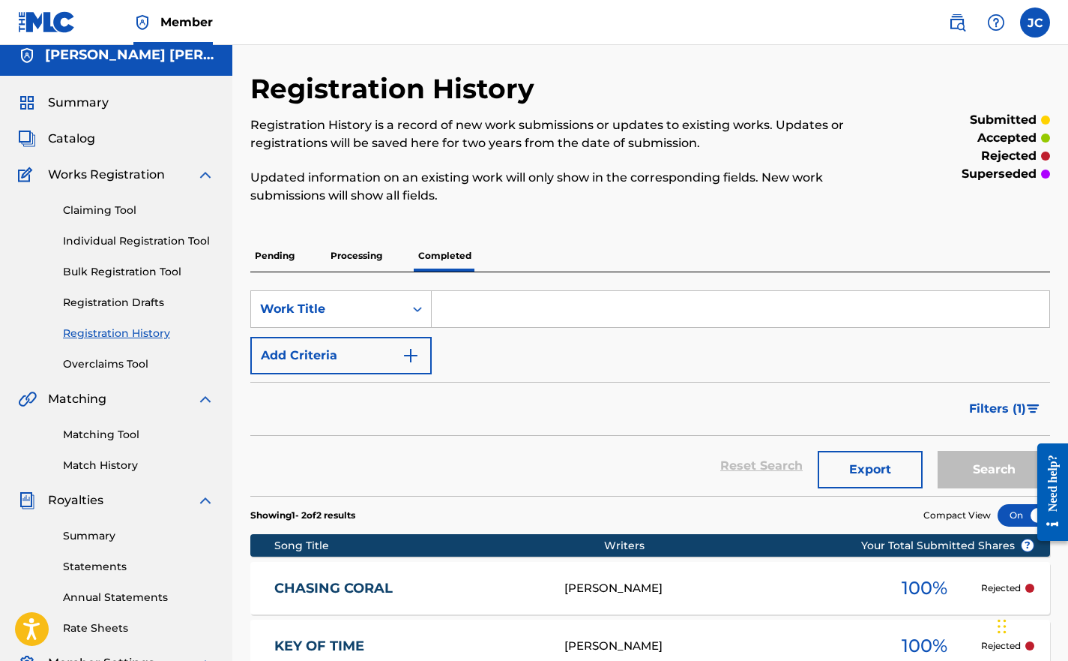
scroll to position [0, 0]
